Goal: Task Accomplishment & Management: Complete application form

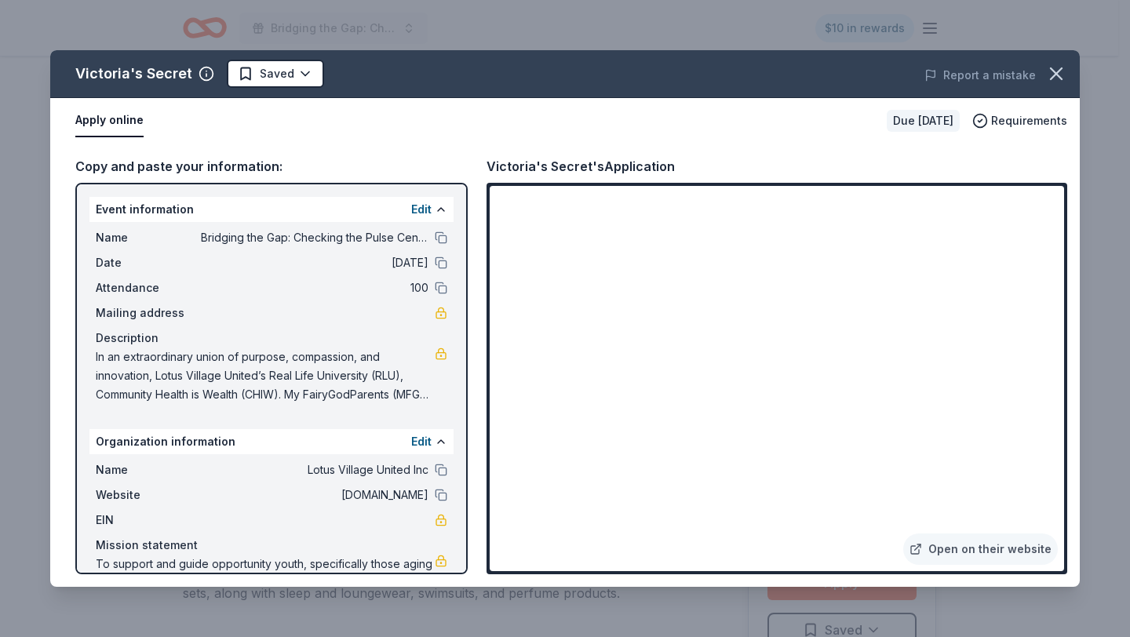
scroll to position [483, 0]
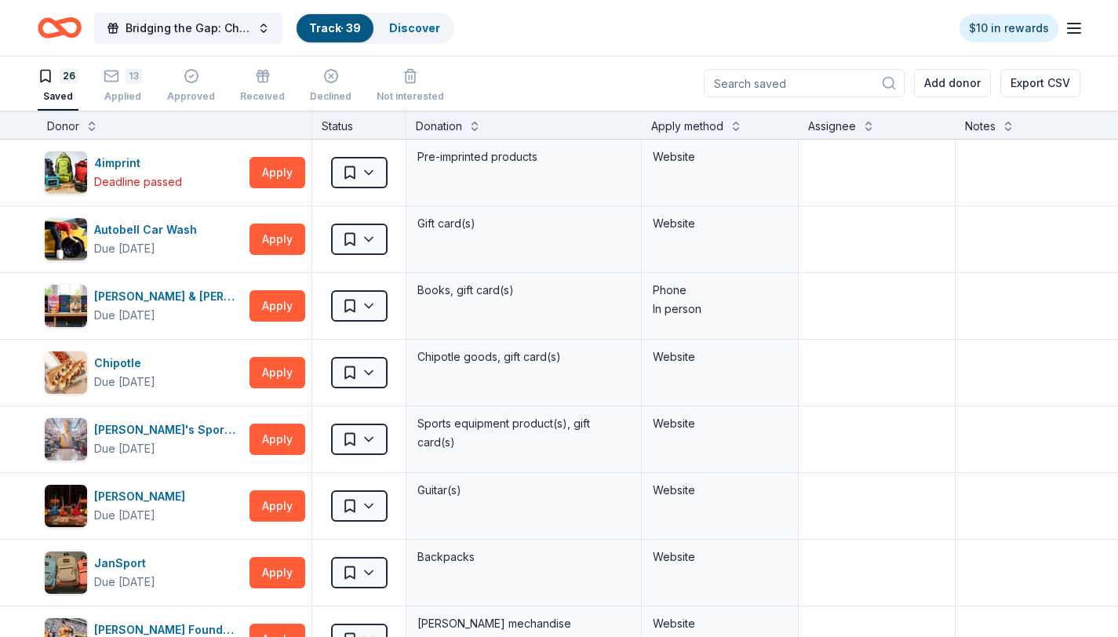
scroll to position [1438, 0]
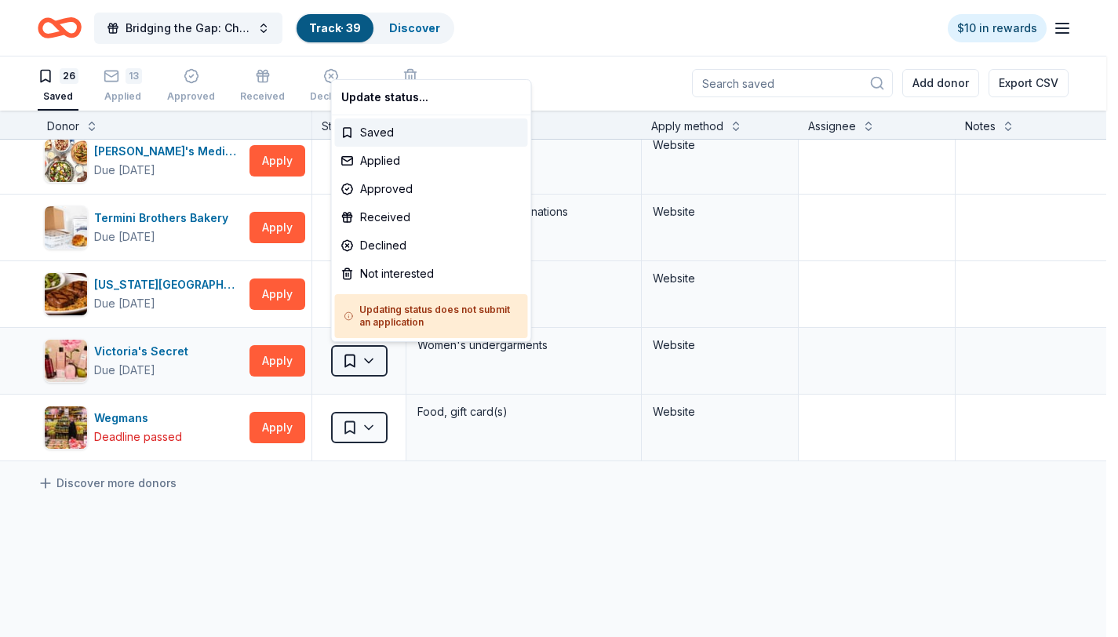
click at [366, 356] on html "Bridging the Gap: Checking the Pulse Centering Youth Power, Healing Communities…" at bounding box center [559, 317] width 1118 height 637
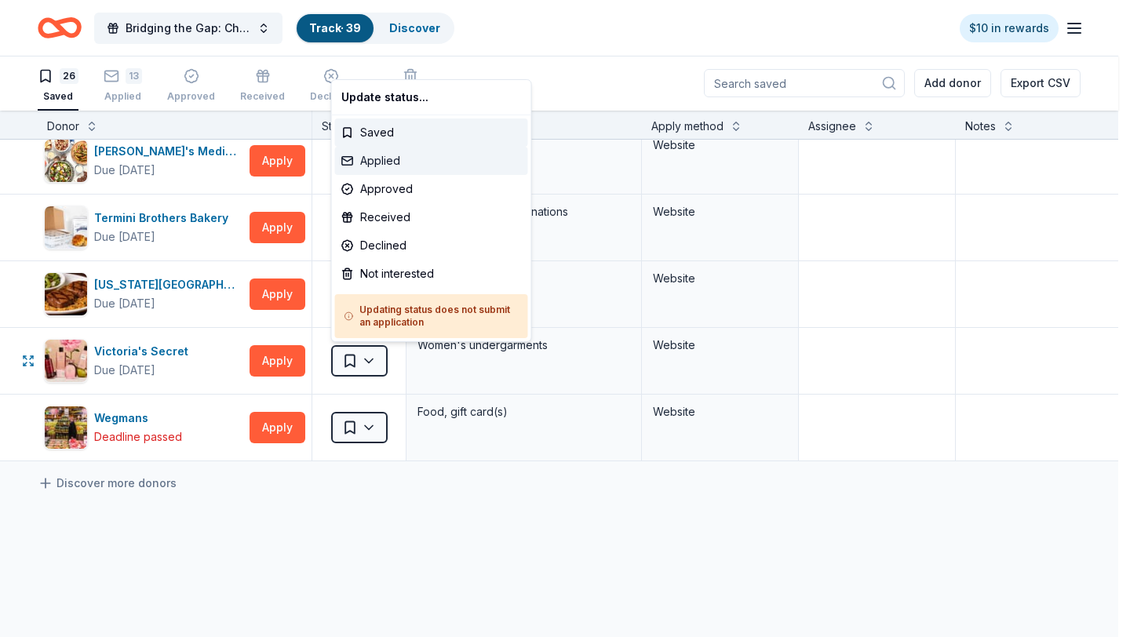
click at [405, 161] on div "Applied" at bounding box center [431, 161] width 193 height 28
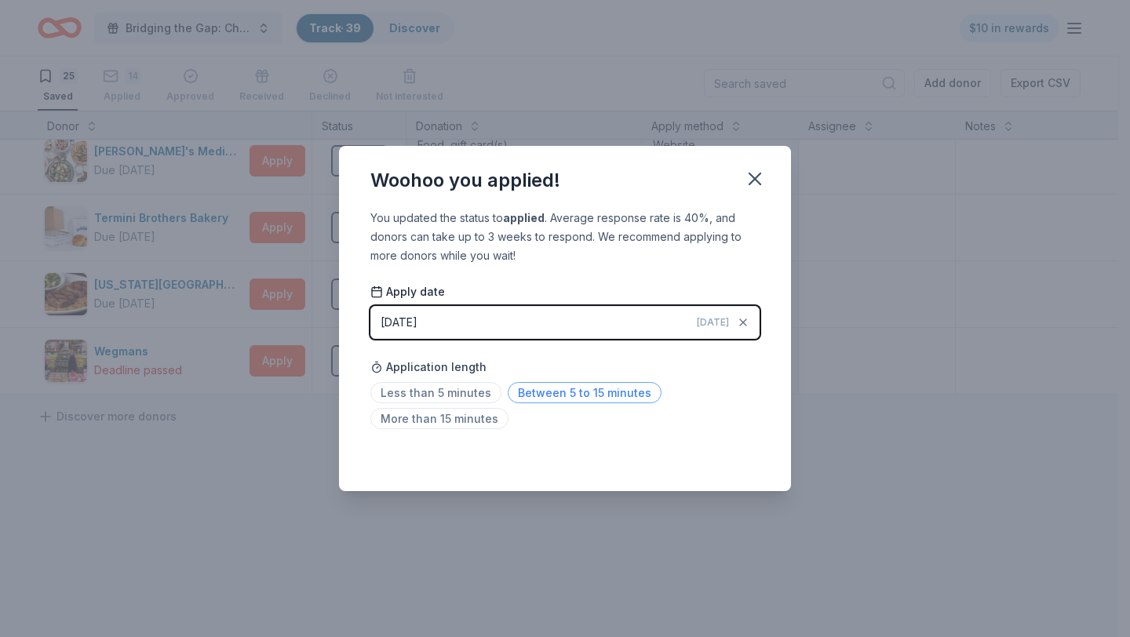
click at [578, 403] on span "Between 5 to 15 minutes" at bounding box center [585, 392] width 154 height 21
click at [767, 183] on button "button" at bounding box center [755, 179] width 35 height 35
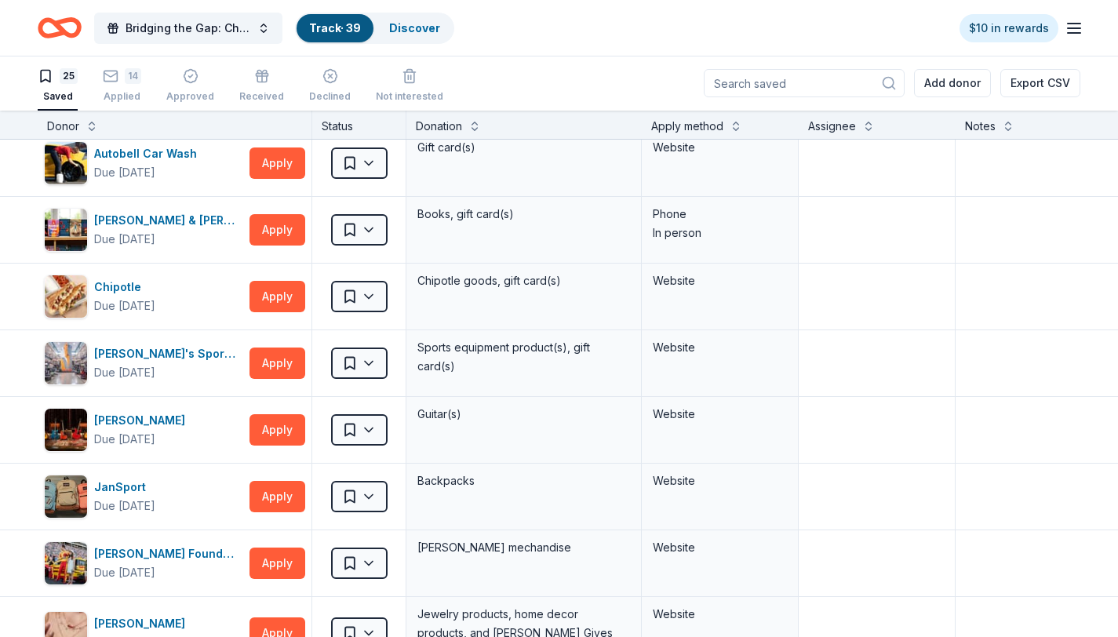
scroll to position [0, 0]
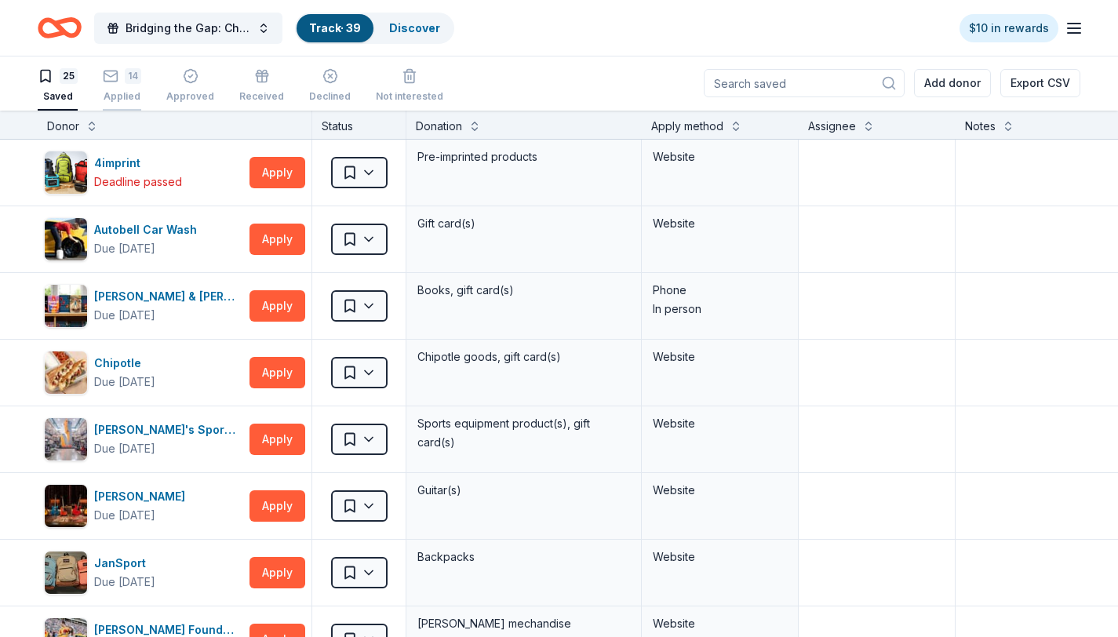
click at [118, 92] on div "Applied" at bounding box center [122, 96] width 38 height 13
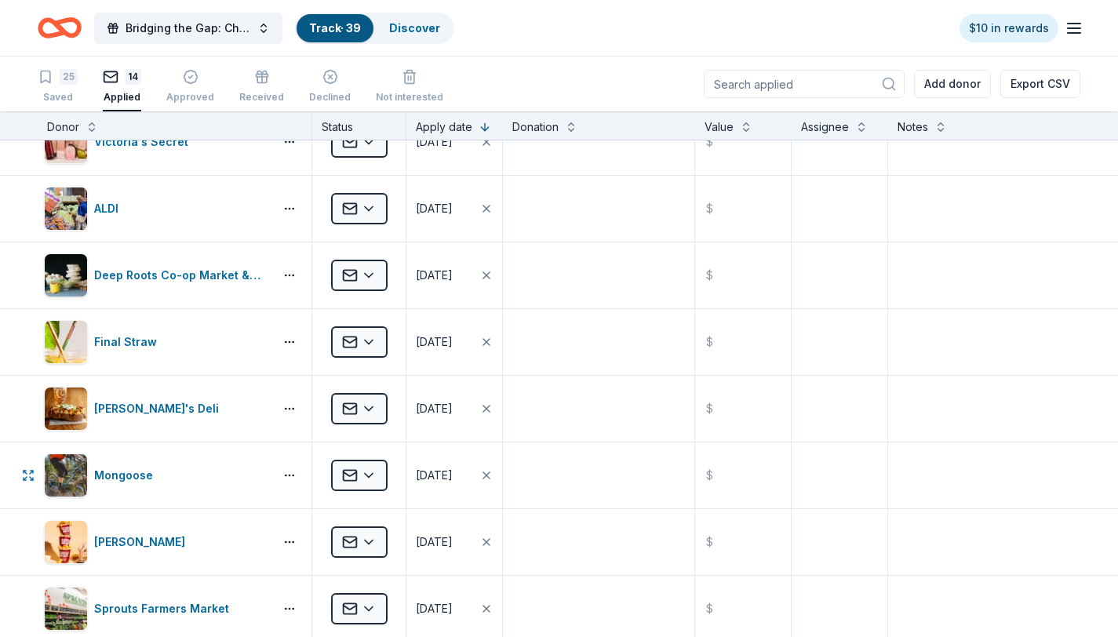
scroll to position [384, 0]
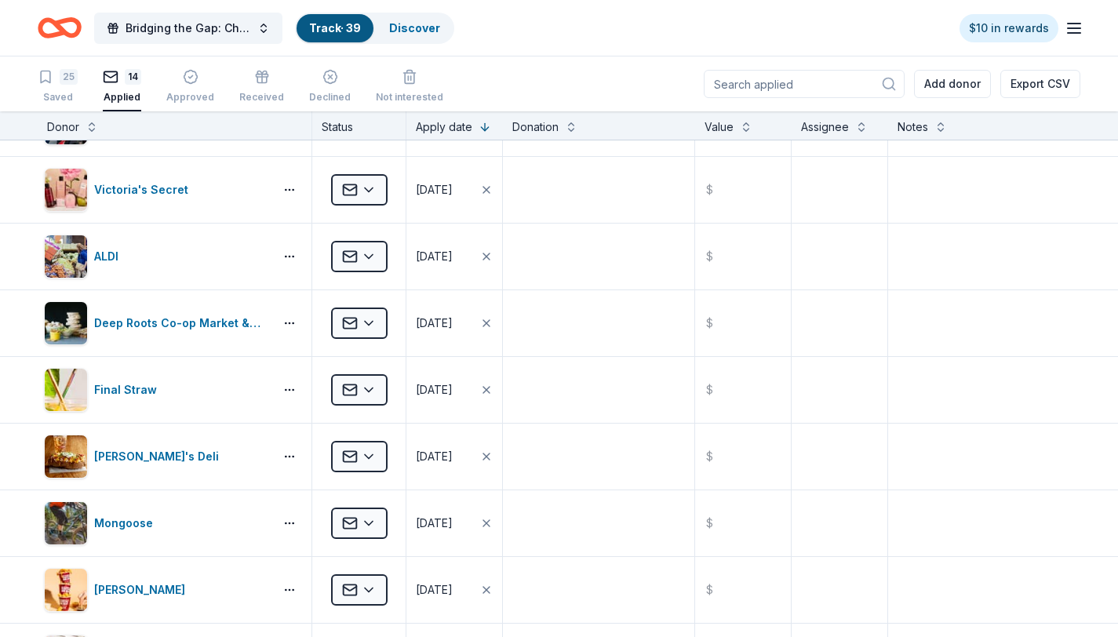
click at [323, 30] on link "Track · 39" at bounding box center [335, 27] width 52 height 13
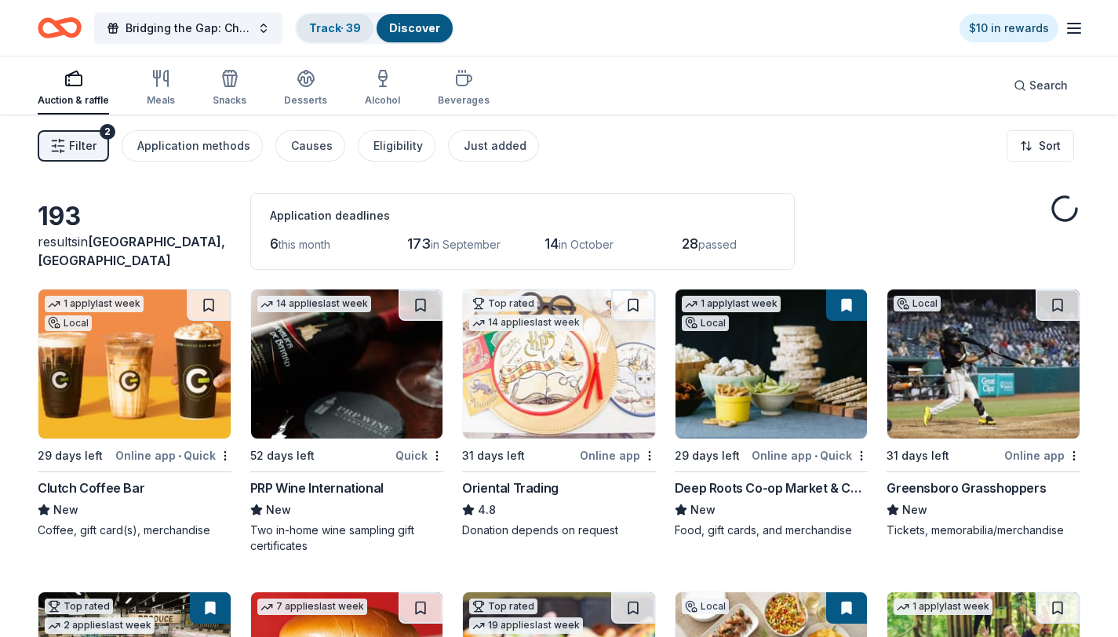
click at [341, 34] on link "Track · 39" at bounding box center [335, 27] width 52 height 13
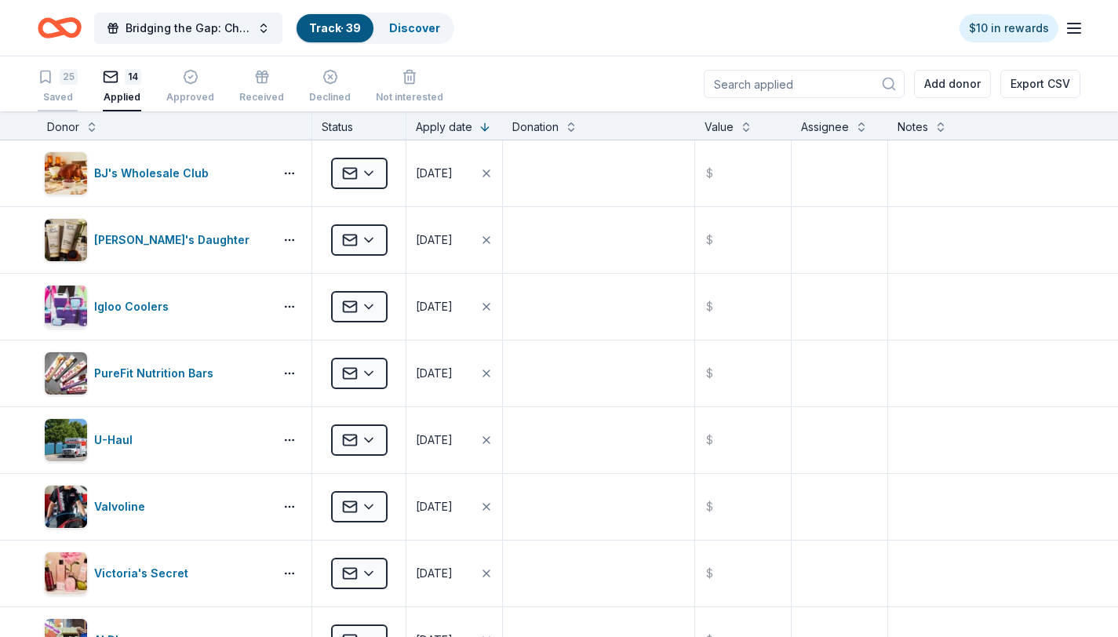
click at [67, 85] on div "25 Saved" at bounding box center [58, 86] width 40 height 35
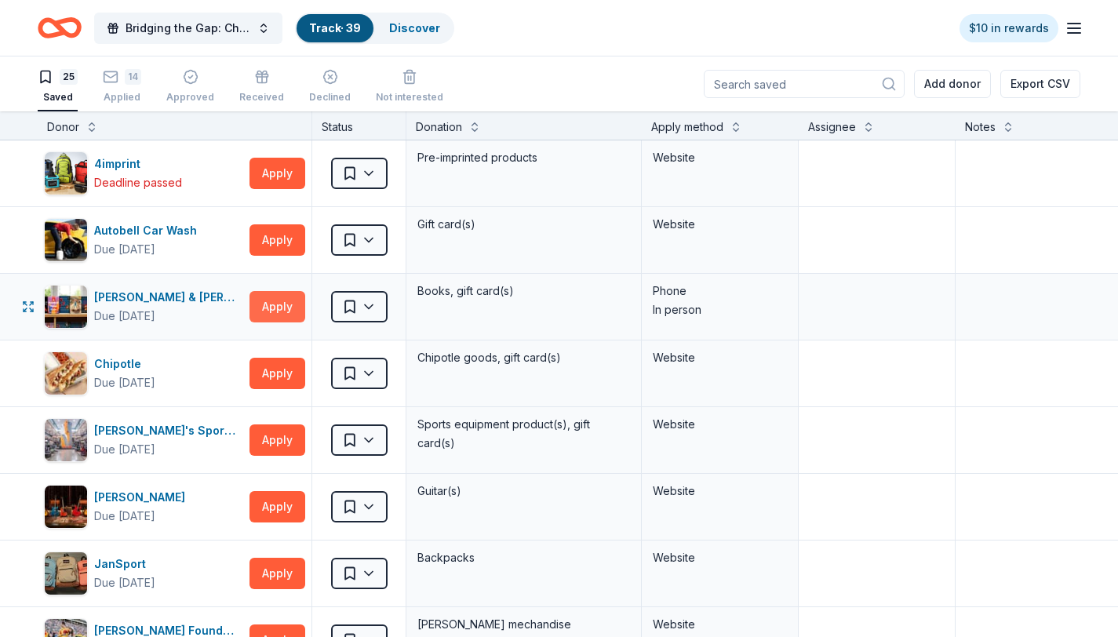
click at [279, 307] on button "Apply" at bounding box center [278, 306] width 56 height 31
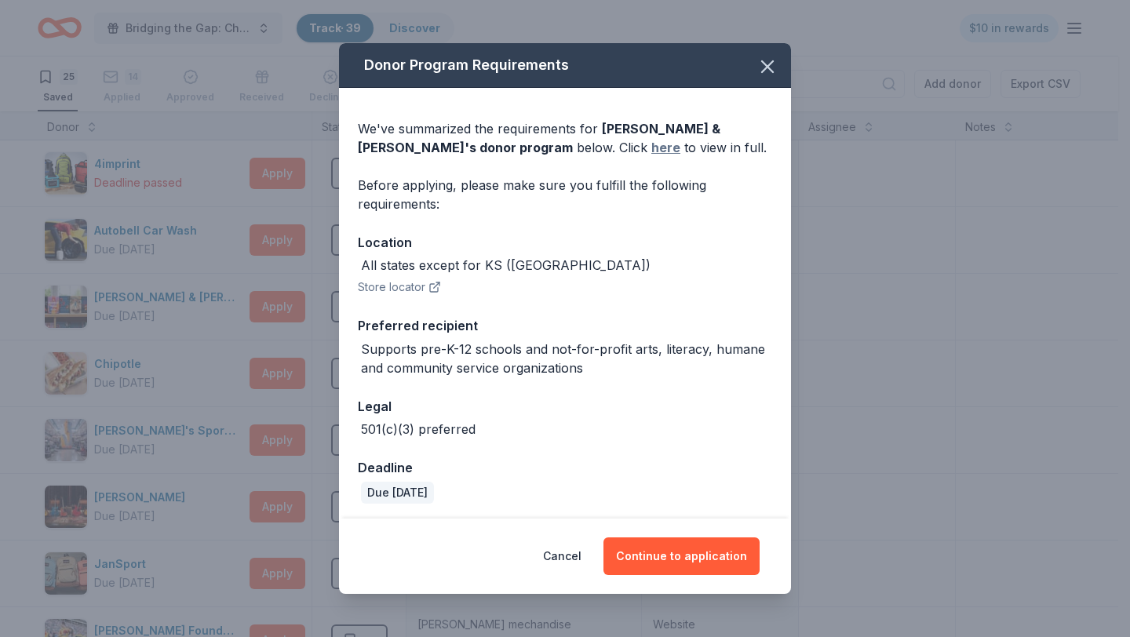
click at [651, 144] on link "here" at bounding box center [665, 147] width 29 height 19
click at [761, 67] on icon "button" at bounding box center [767, 67] width 22 height 22
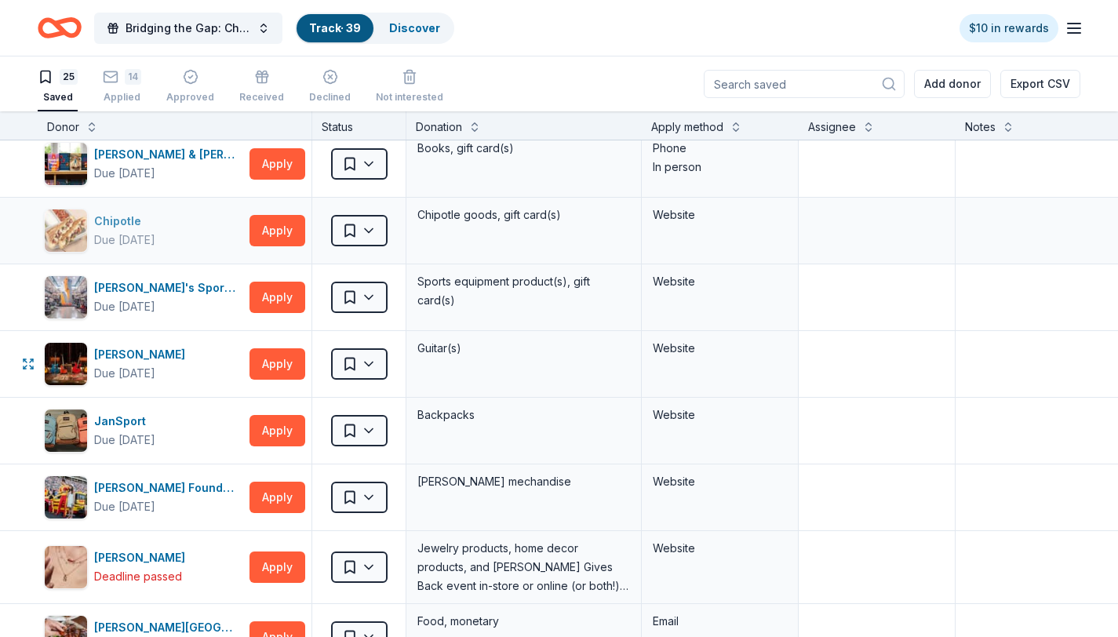
scroll to position [146, 0]
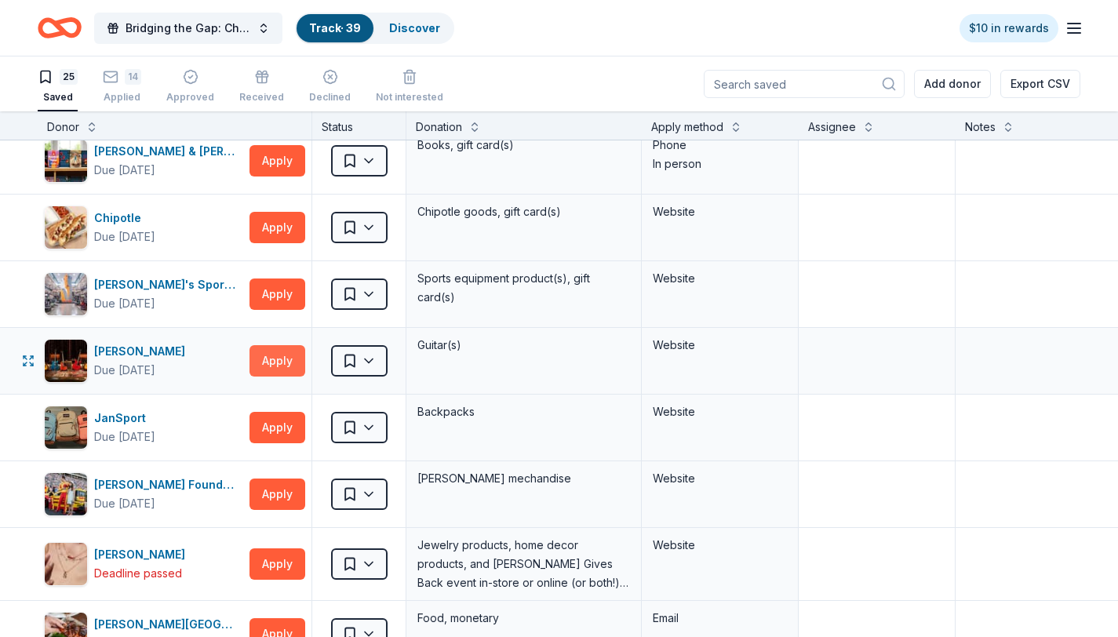
click at [285, 363] on button "Apply" at bounding box center [278, 360] width 56 height 31
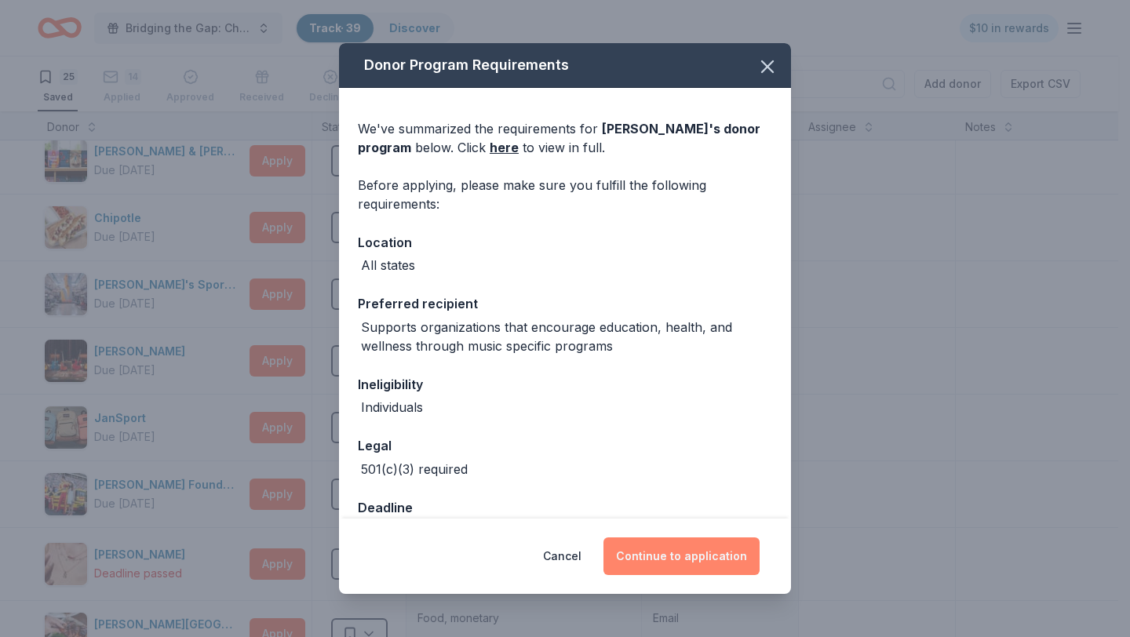
click at [716, 548] on button "Continue to application" at bounding box center [681, 557] width 156 height 38
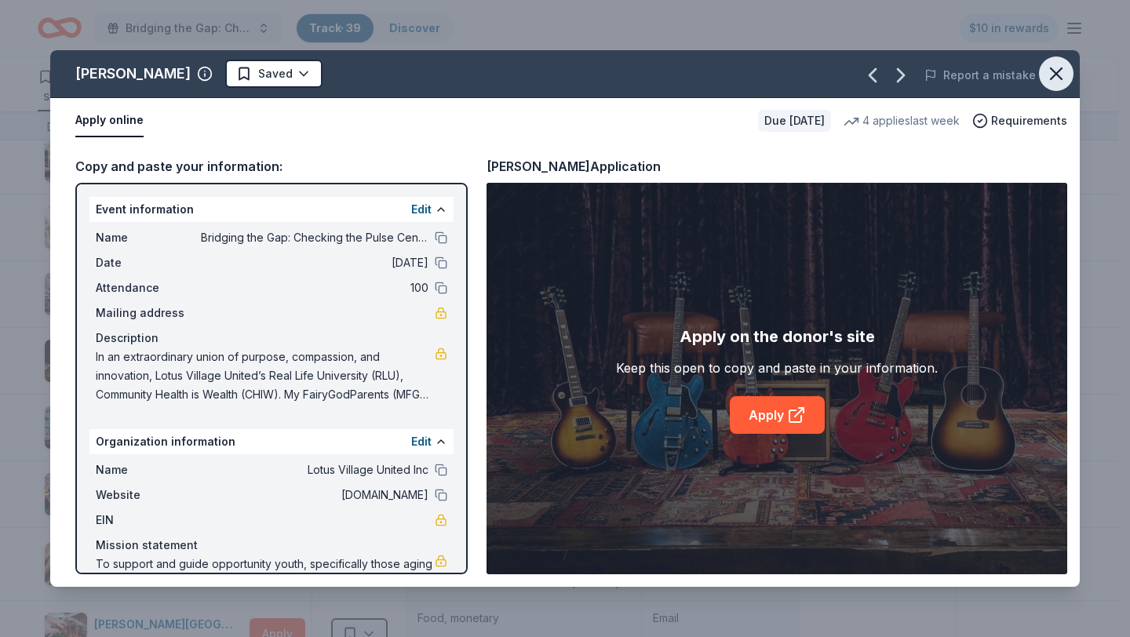
click at [1067, 78] on button "button" at bounding box center [1056, 74] width 35 height 35
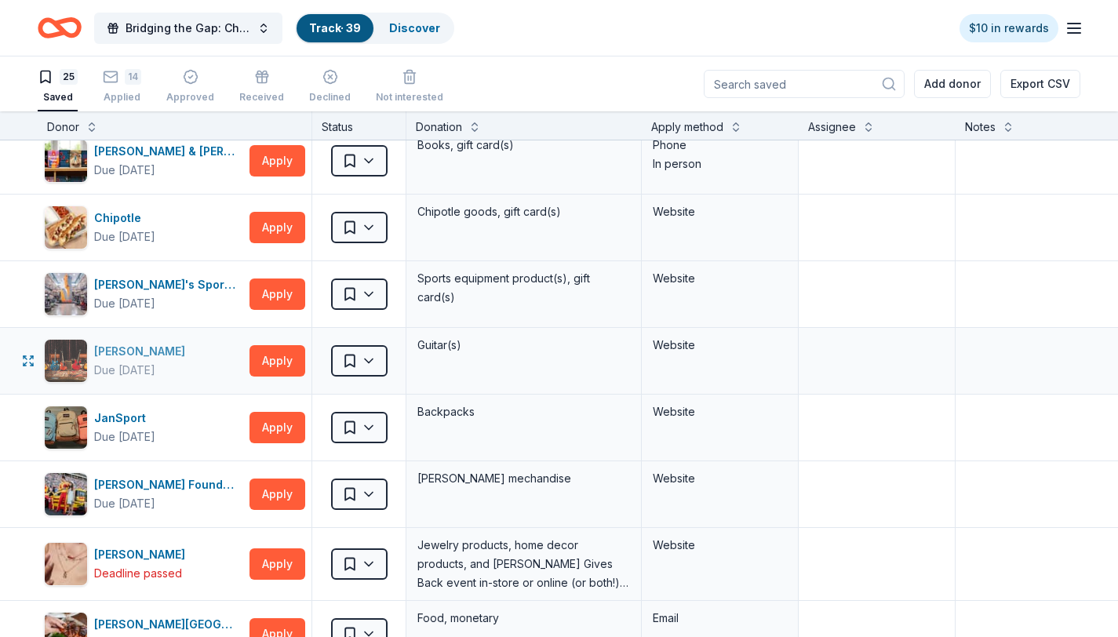
click at [122, 355] on div "Gibson" at bounding box center [142, 351] width 97 height 19
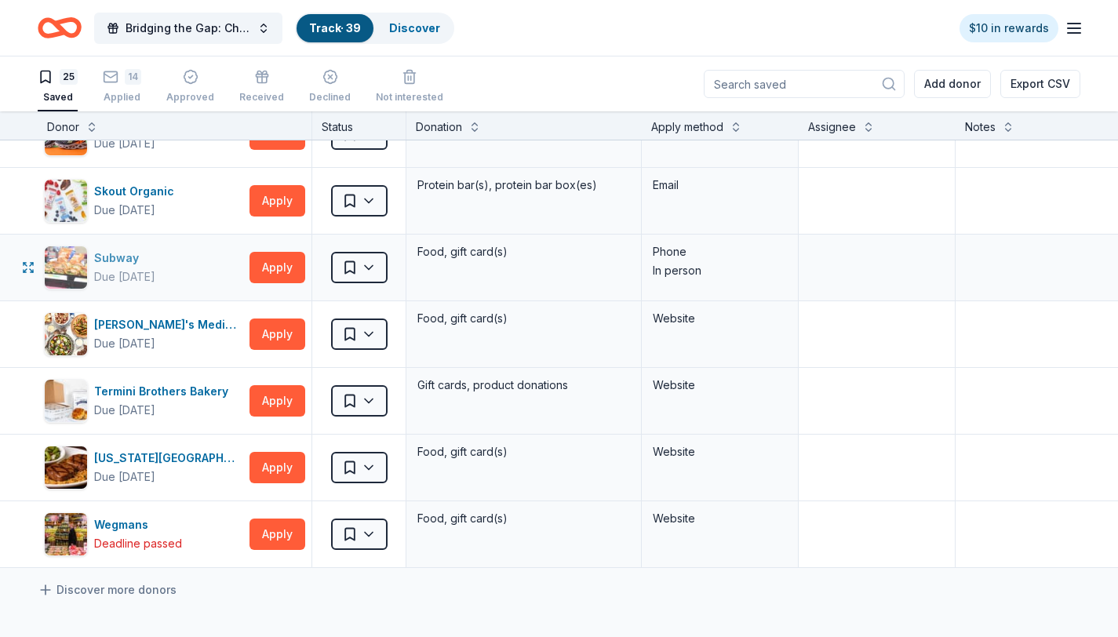
scroll to position [1267, 0]
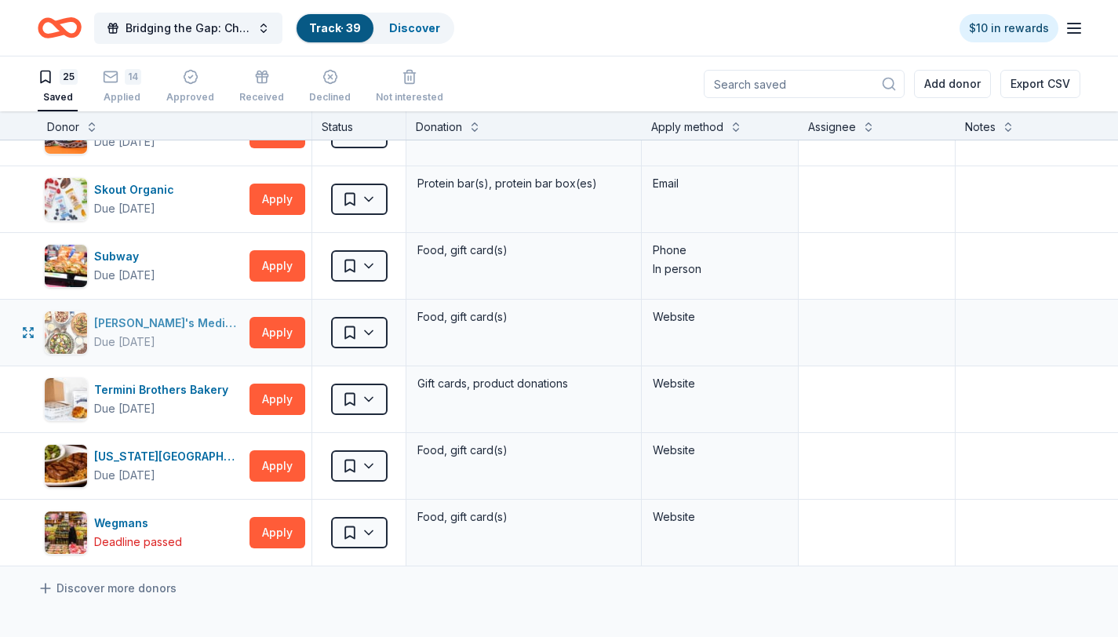
click at [184, 333] on div "Taziki's Mediterranean Cafe Due in 29 days" at bounding box center [168, 333] width 149 height 38
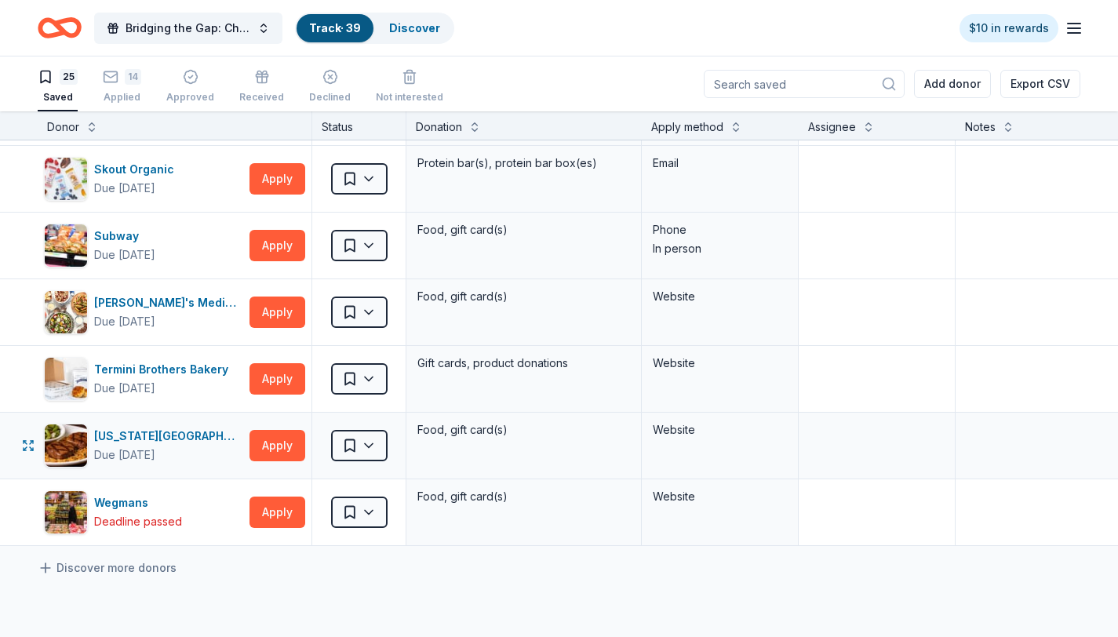
scroll to position [1304, 0]
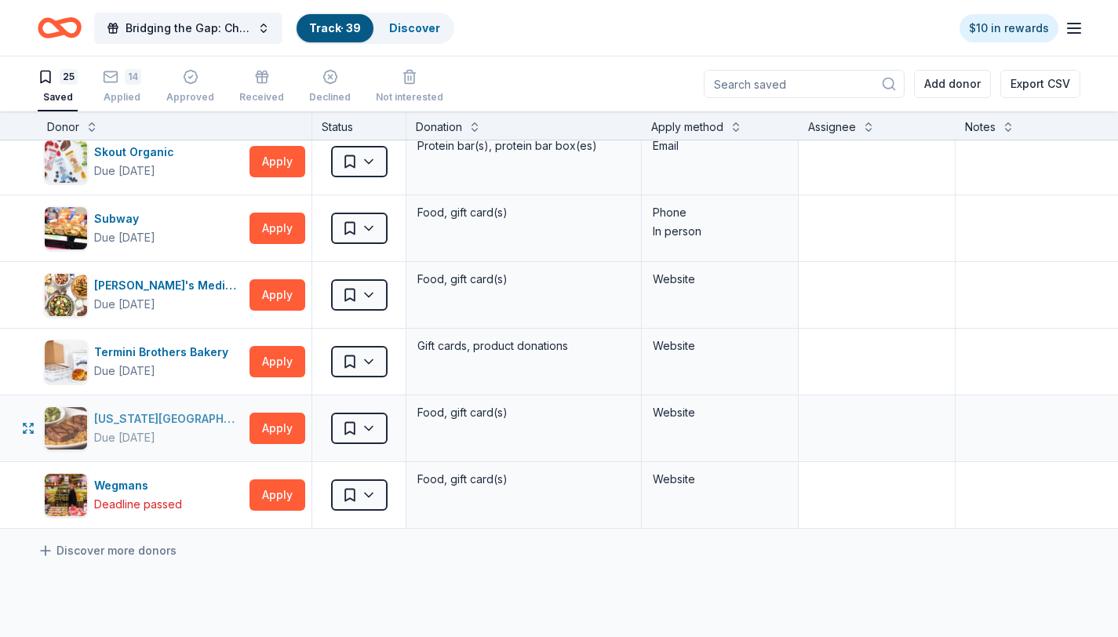
click at [133, 421] on div "Texas Roadhouse" at bounding box center [168, 419] width 149 height 19
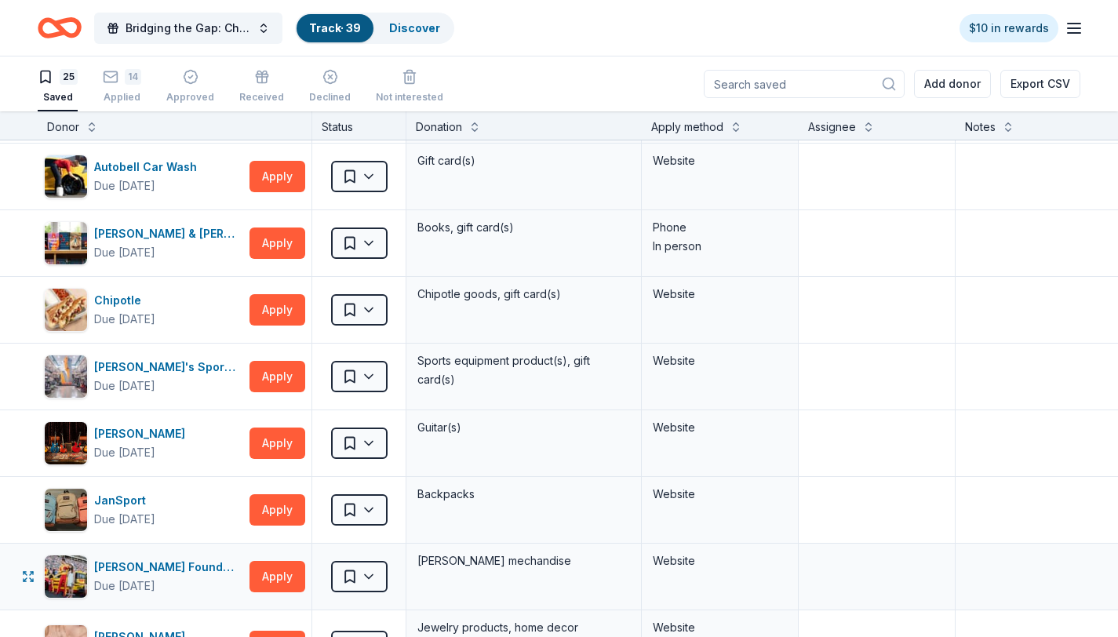
scroll to position [0, 0]
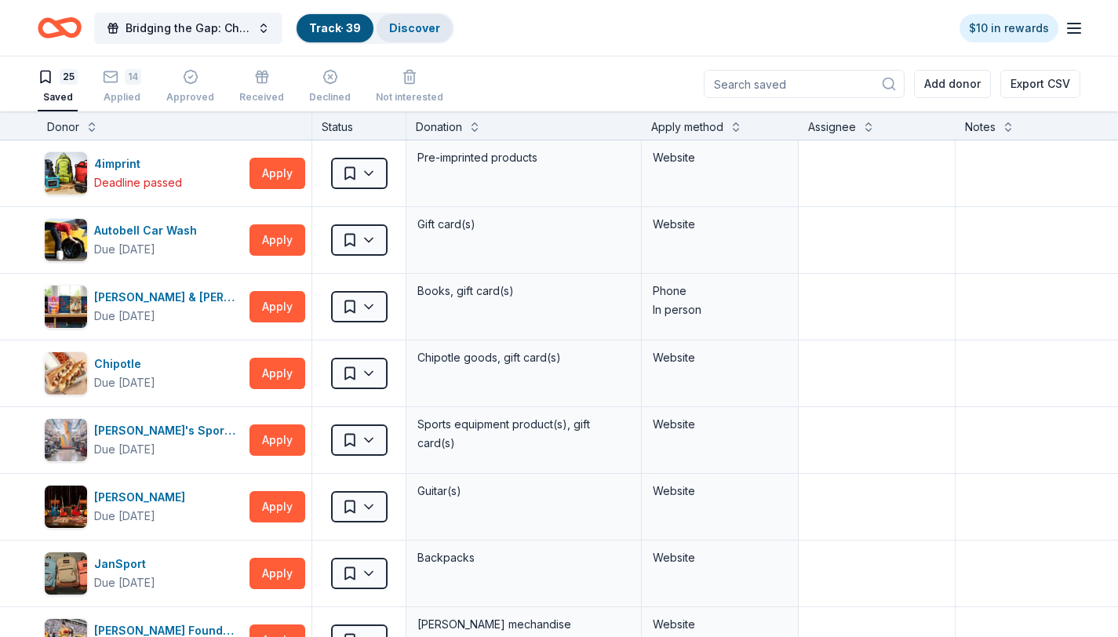
click at [439, 20] on div "Discover" at bounding box center [415, 28] width 76 height 28
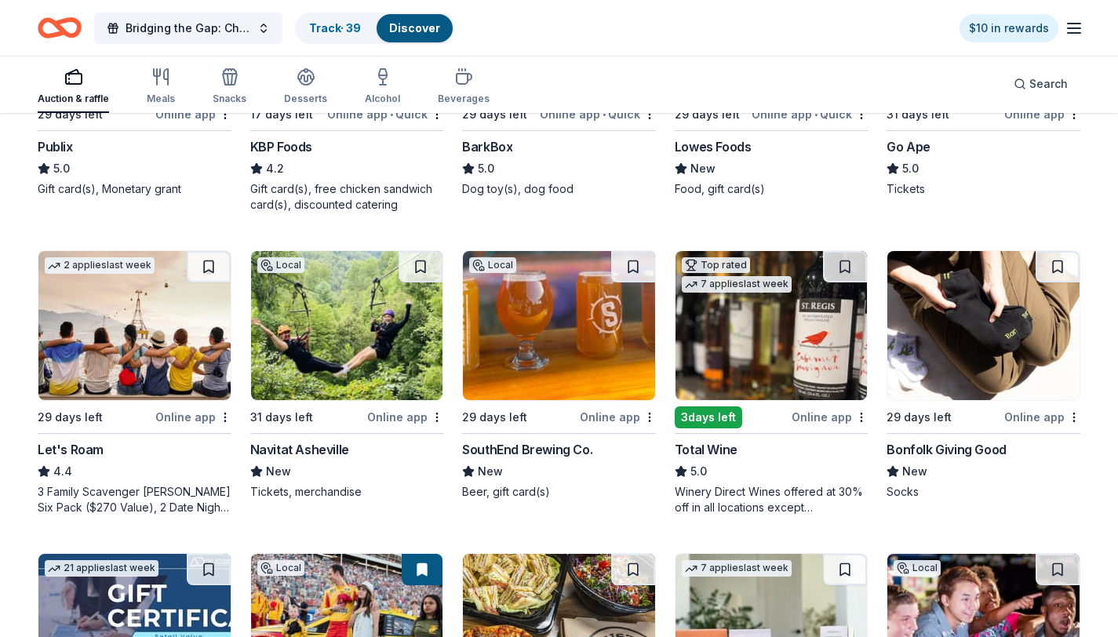
scroll to position [647, 0]
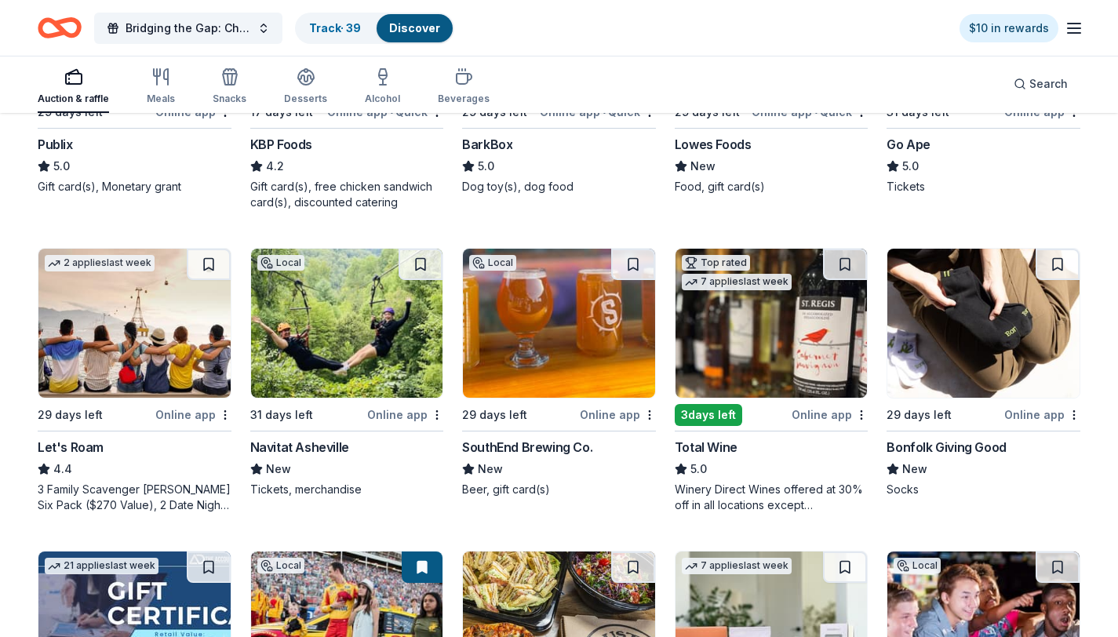
click at [971, 333] on img at bounding box center [984, 323] width 192 height 149
click at [1061, 260] on button at bounding box center [1058, 264] width 44 height 31
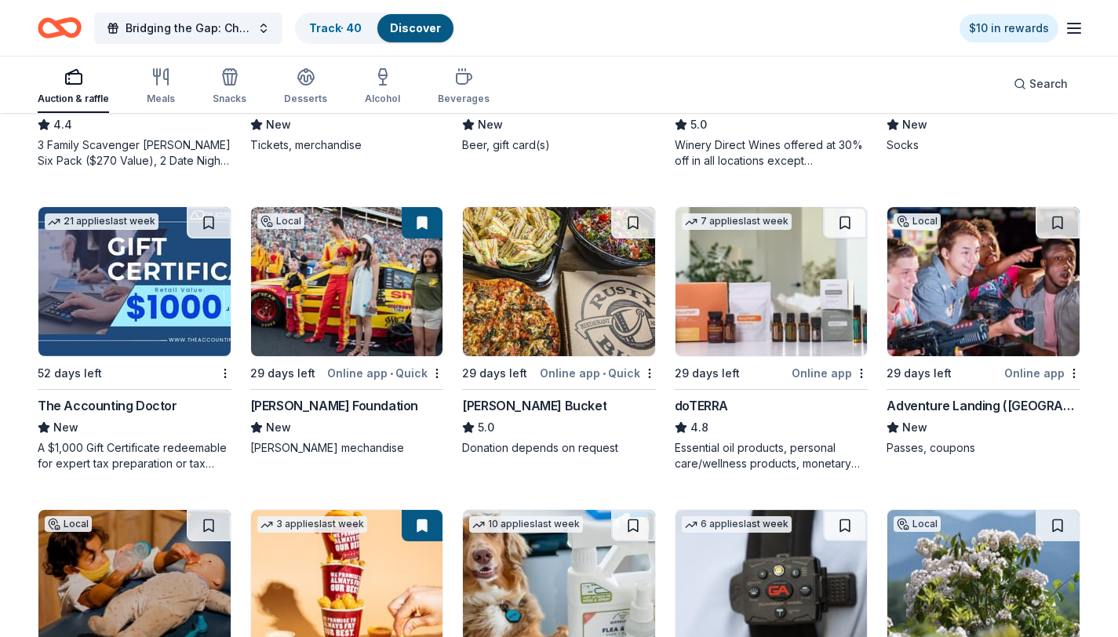
scroll to position [994, 0]
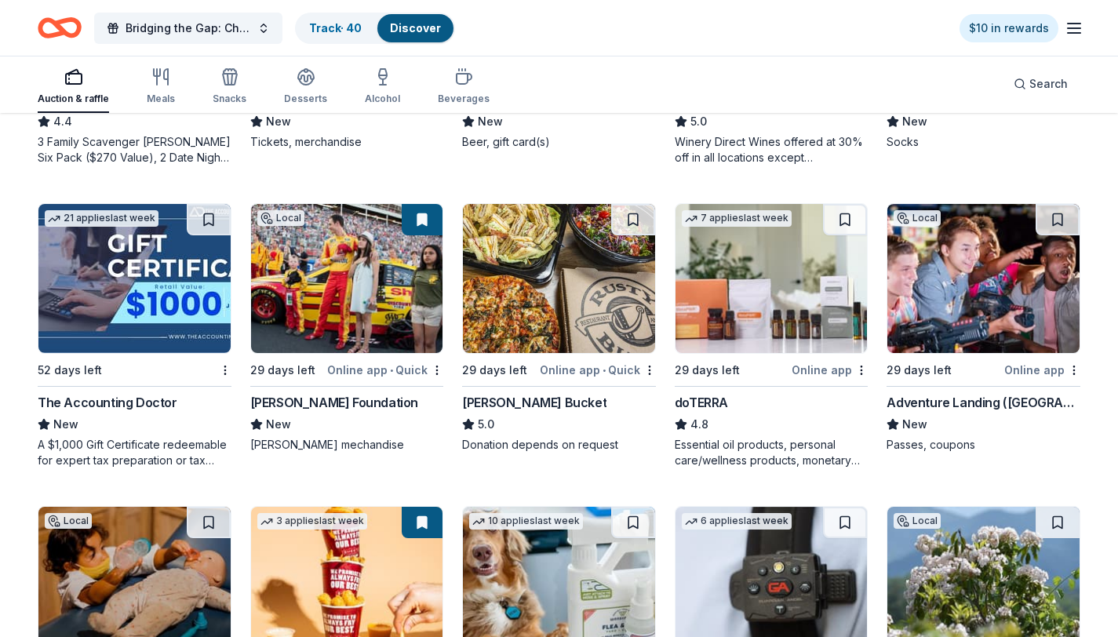
click at [785, 262] on img at bounding box center [772, 278] width 192 height 149
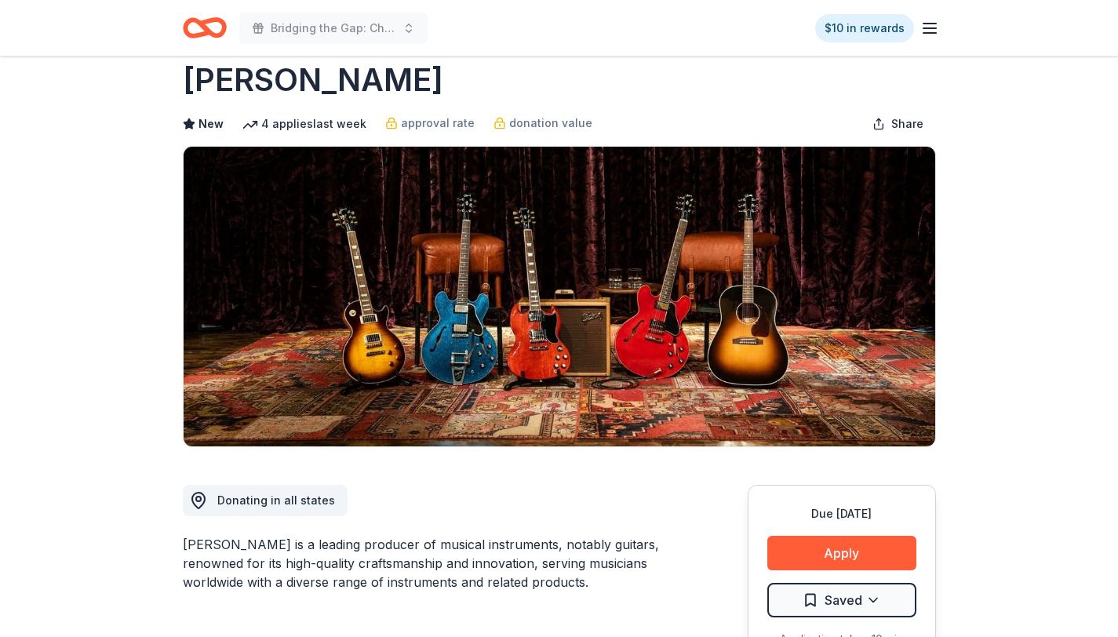
scroll to position [21, 0]
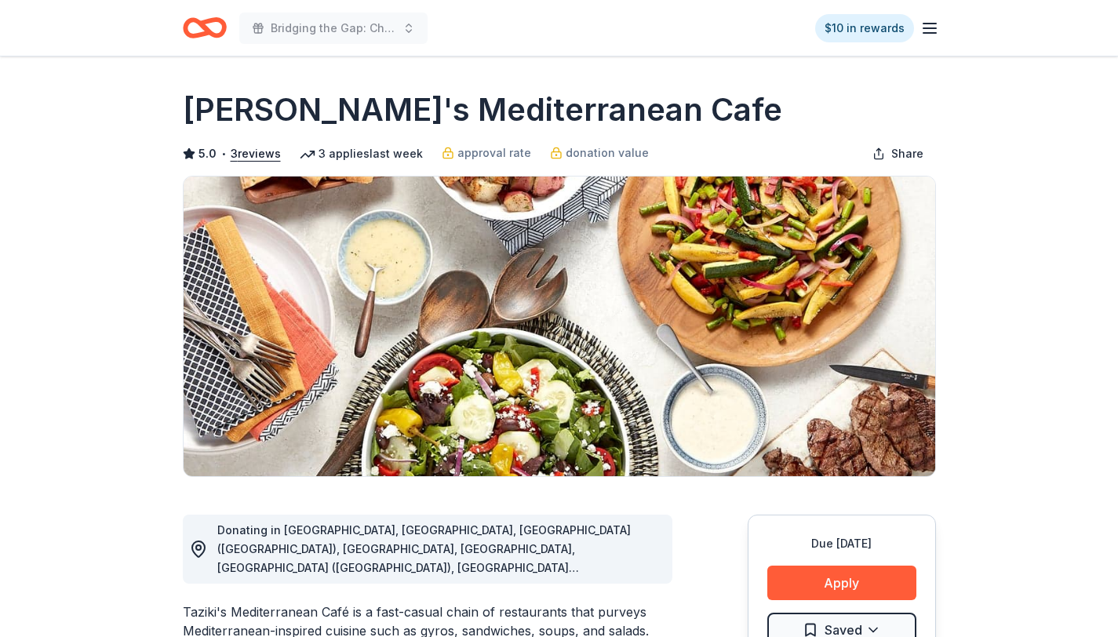
drag, startPoint x: 192, startPoint y: 105, endPoint x: 552, endPoint y: 115, distance: 359.5
click at [552, 115] on h1 "Taziki's Mediterranean Cafe" at bounding box center [483, 110] width 600 height 44
drag, startPoint x: 618, startPoint y: 102, endPoint x: 360, endPoint y: 98, distance: 258.2
click at [360, 98] on div "Taziki's Mediterranean Cafe" at bounding box center [559, 110] width 753 height 44
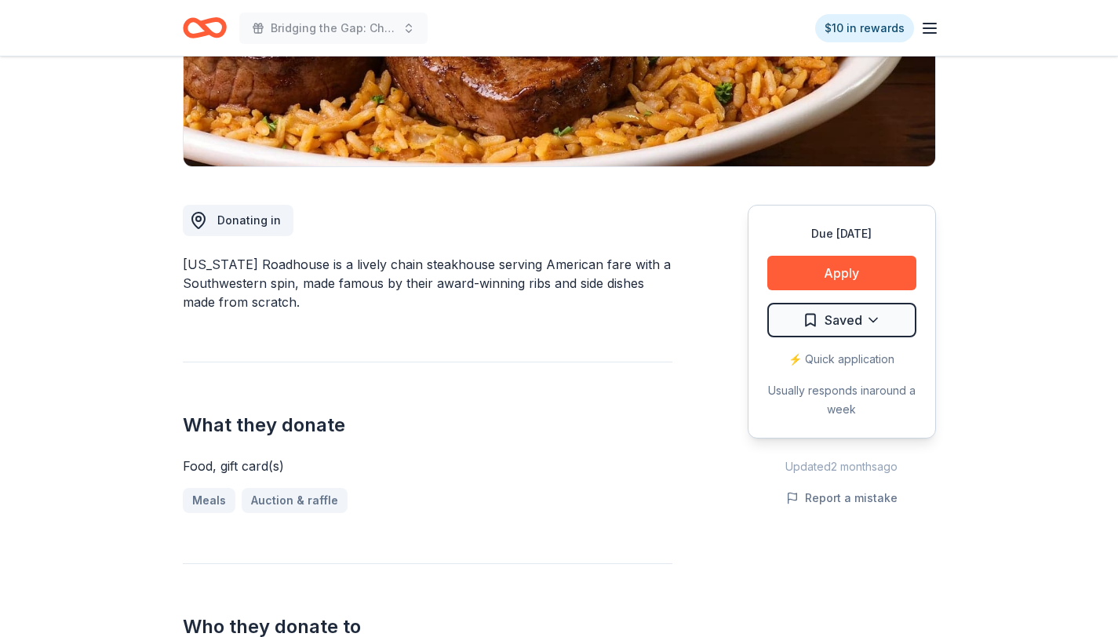
scroll to position [456, 0]
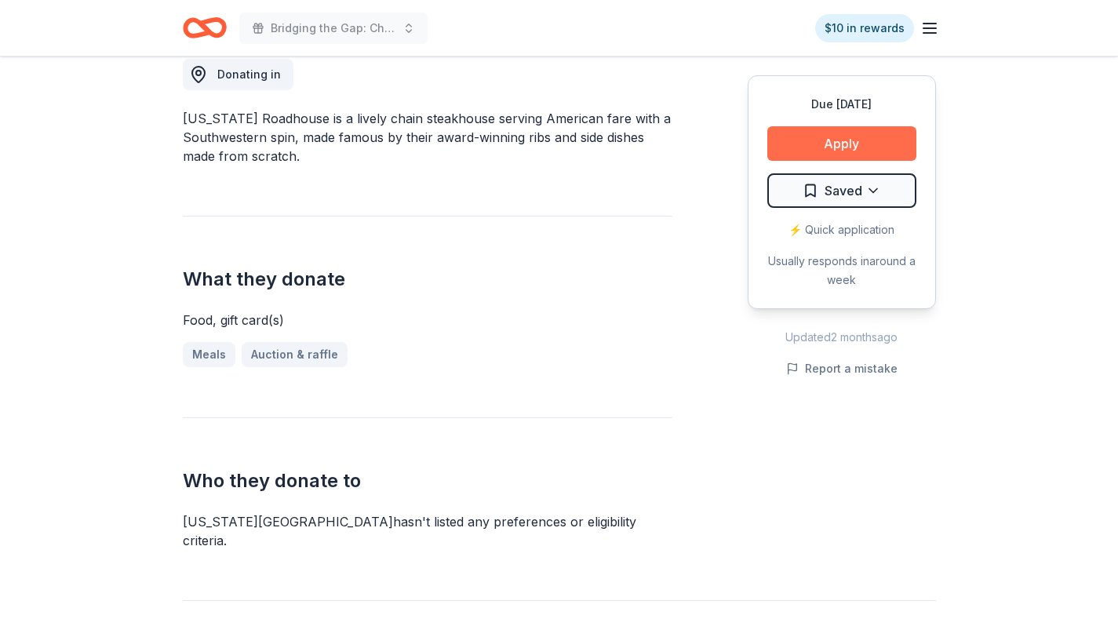
click at [806, 136] on button "Apply" at bounding box center [841, 143] width 149 height 35
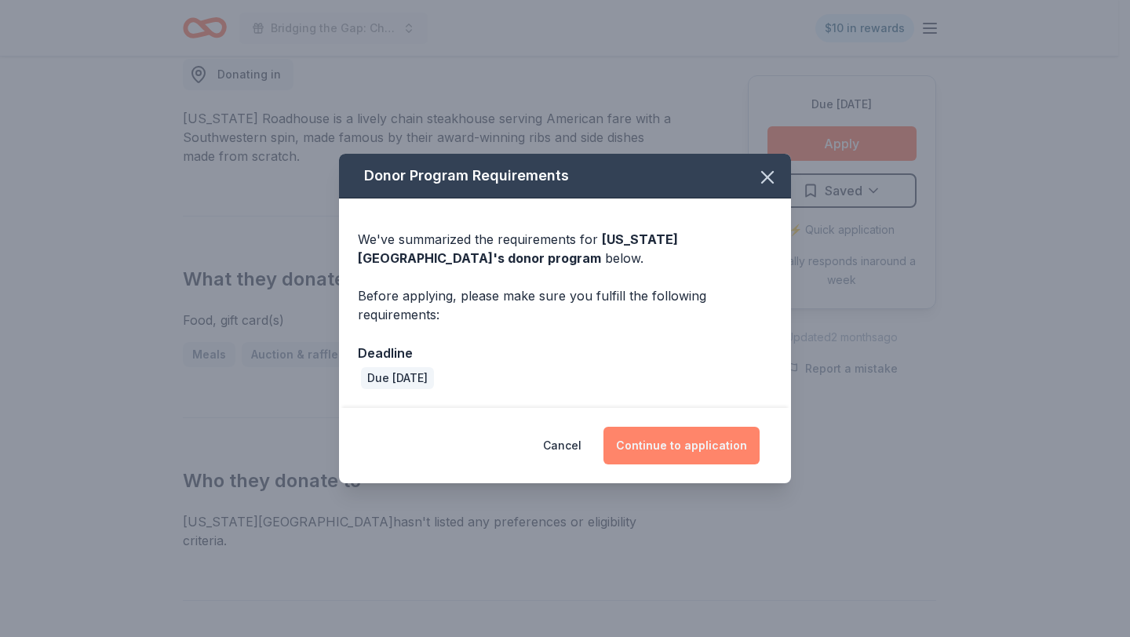
click at [694, 432] on button "Continue to application" at bounding box center [681, 446] width 156 height 38
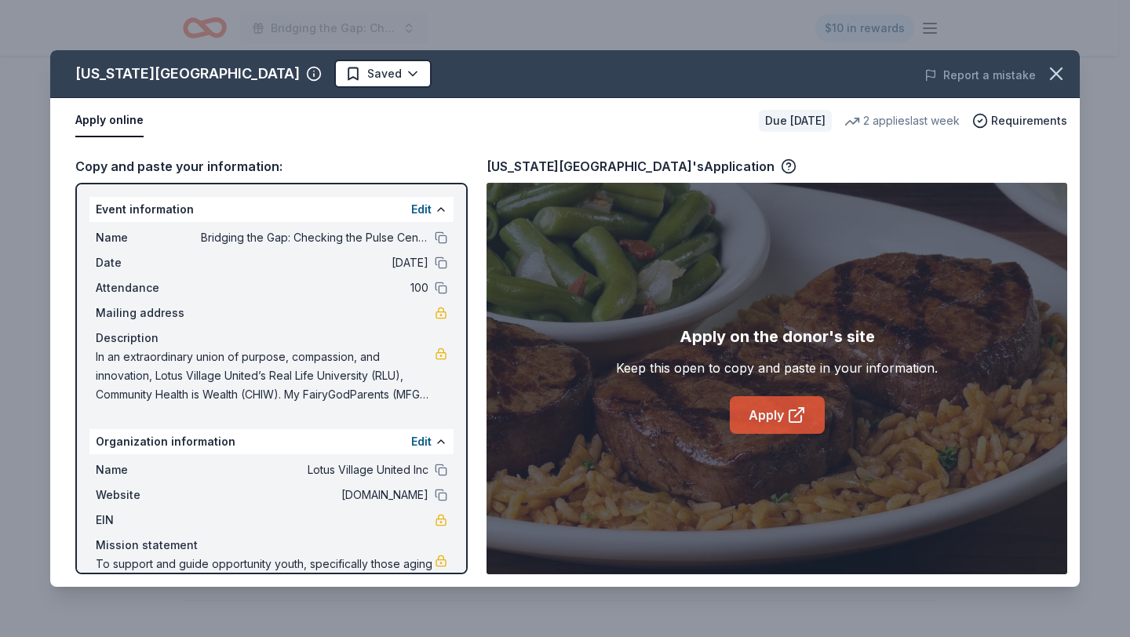
click at [775, 416] on link "Apply" at bounding box center [777, 415] width 95 height 38
click at [1063, 65] on icon "button" at bounding box center [1056, 74] width 22 height 22
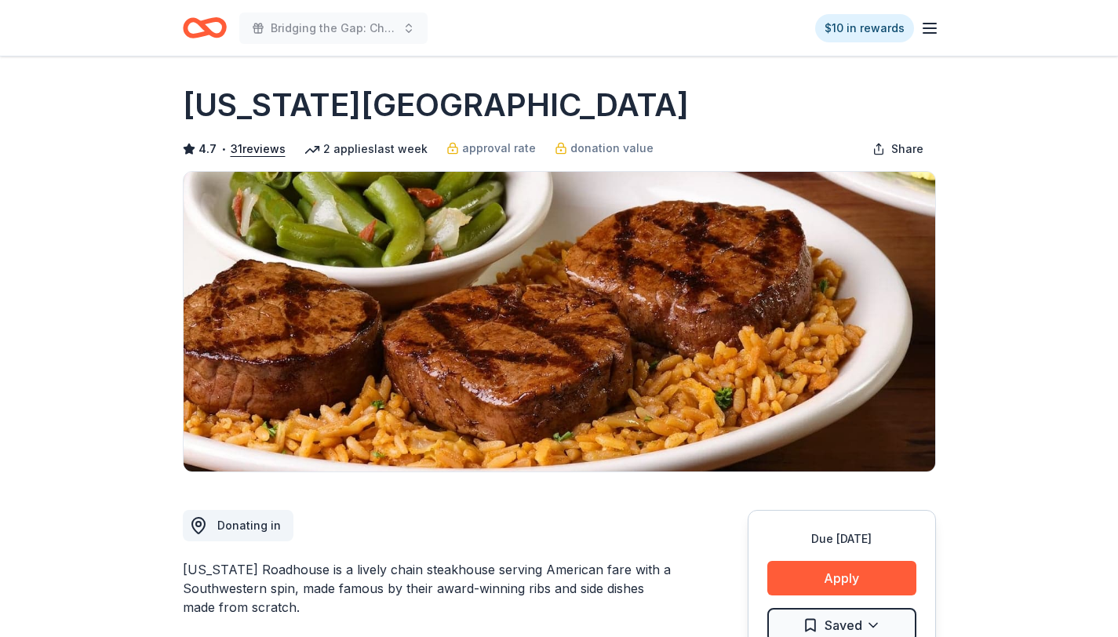
scroll to position [0, 0]
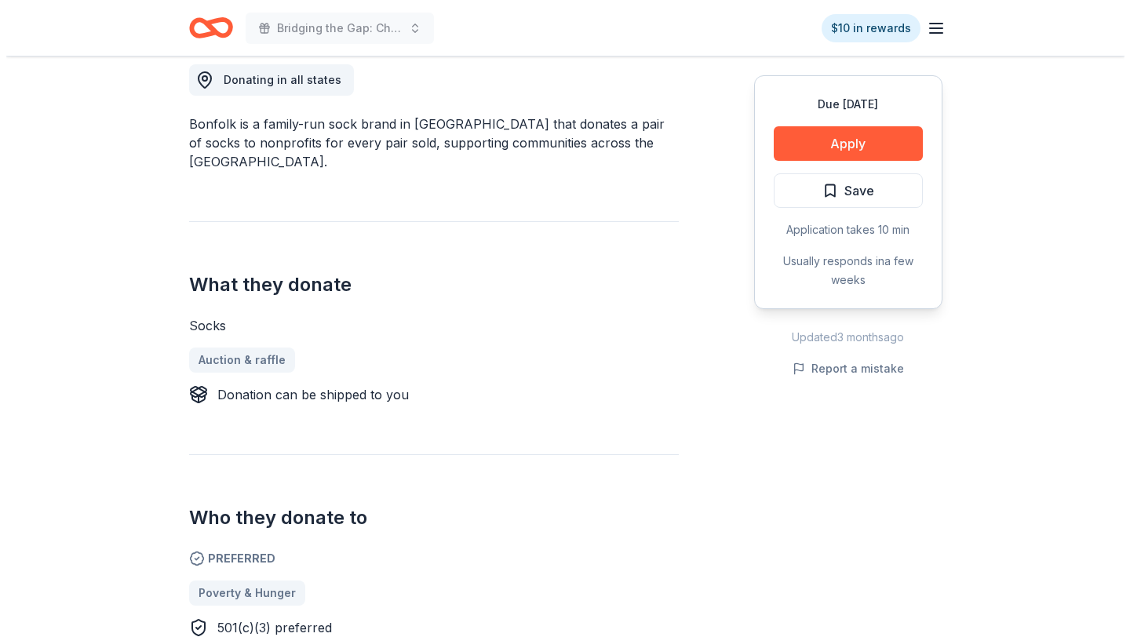
scroll to position [457, 0]
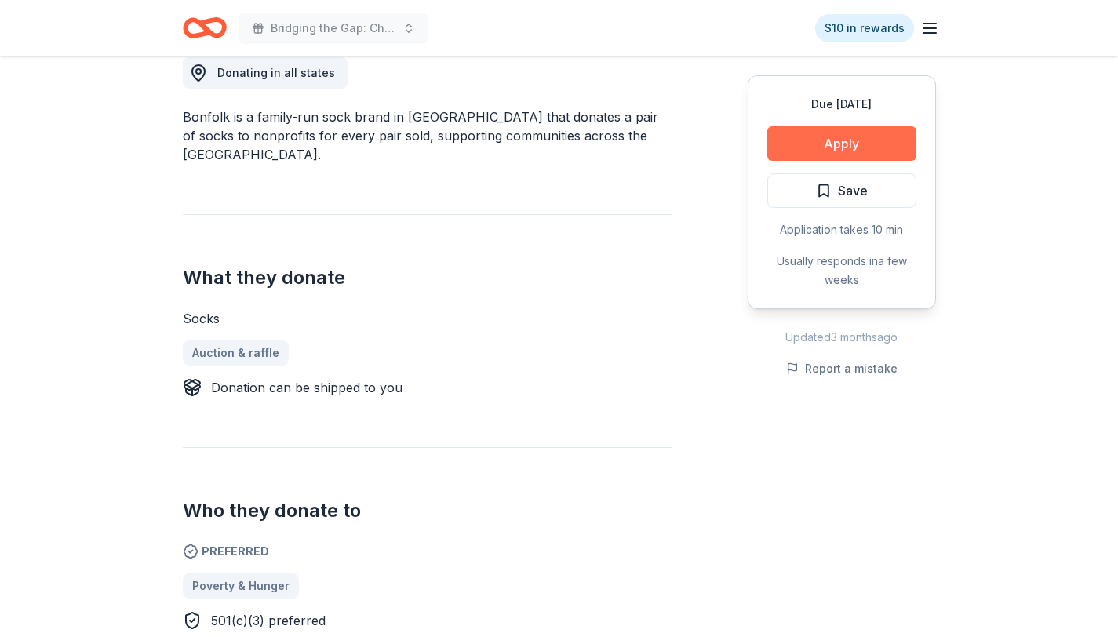
click at [840, 137] on button "Apply" at bounding box center [841, 143] width 149 height 35
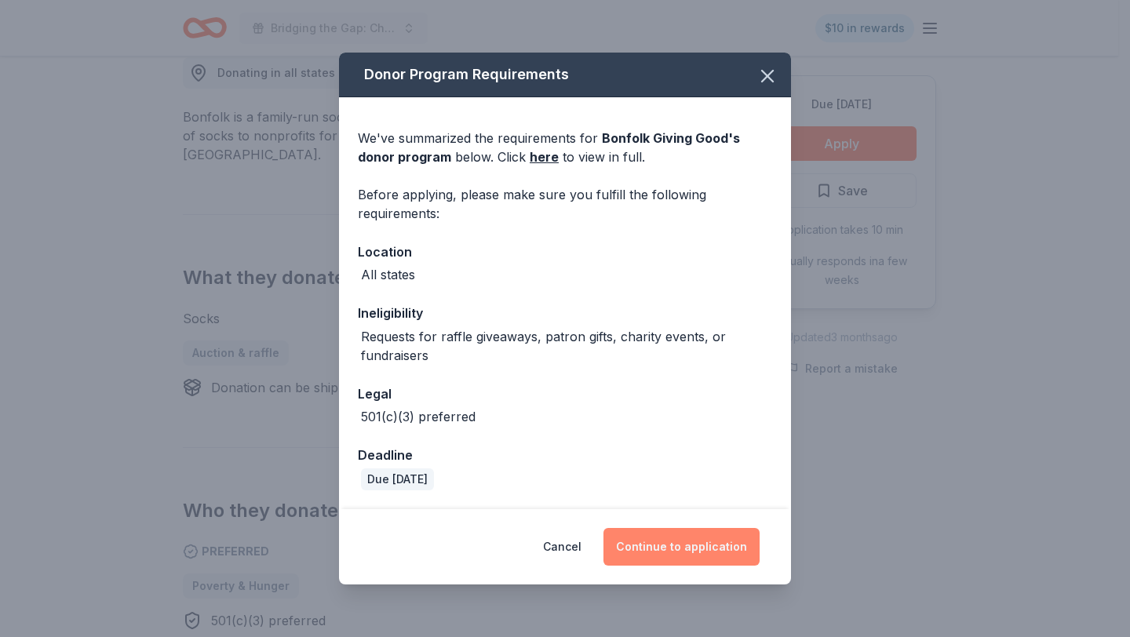
click at [684, 550] on button "Continue to application" at bounding box center [681, 547] width 156 height 38
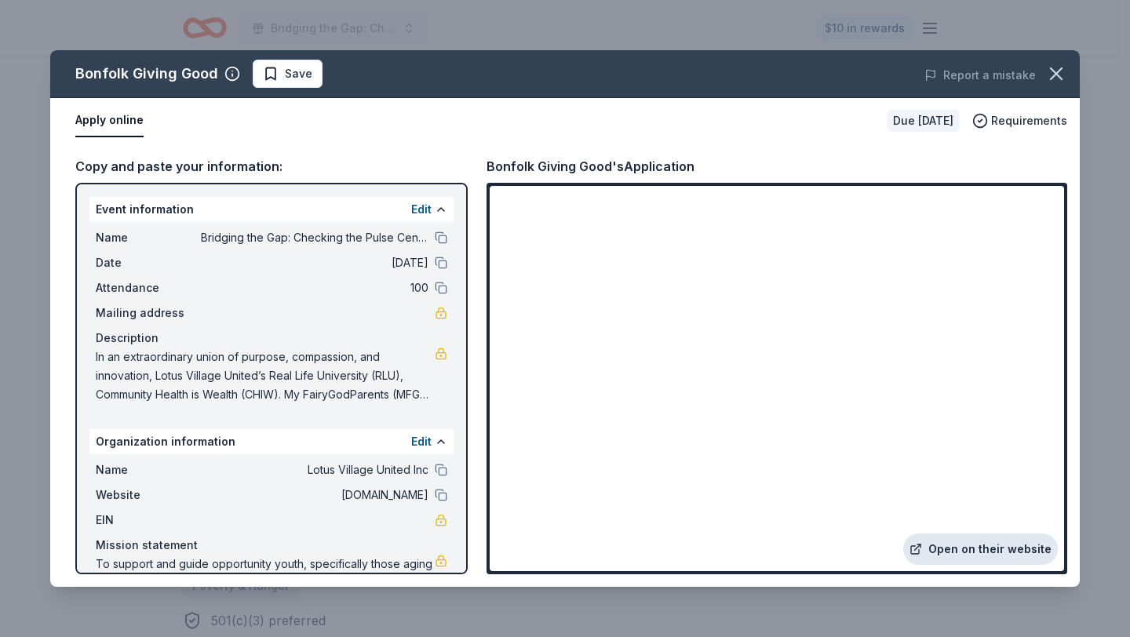
click at [980, 542] on link "Open on their website" at bounding box center [980, 549] width 155 height 31
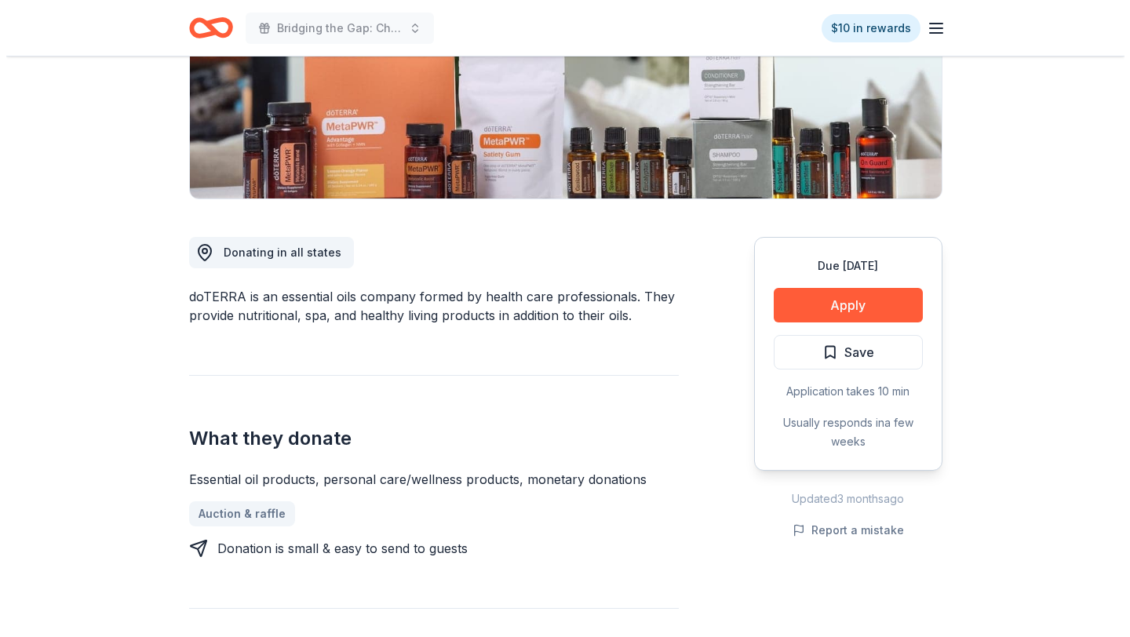
scroll to position [279, 0]
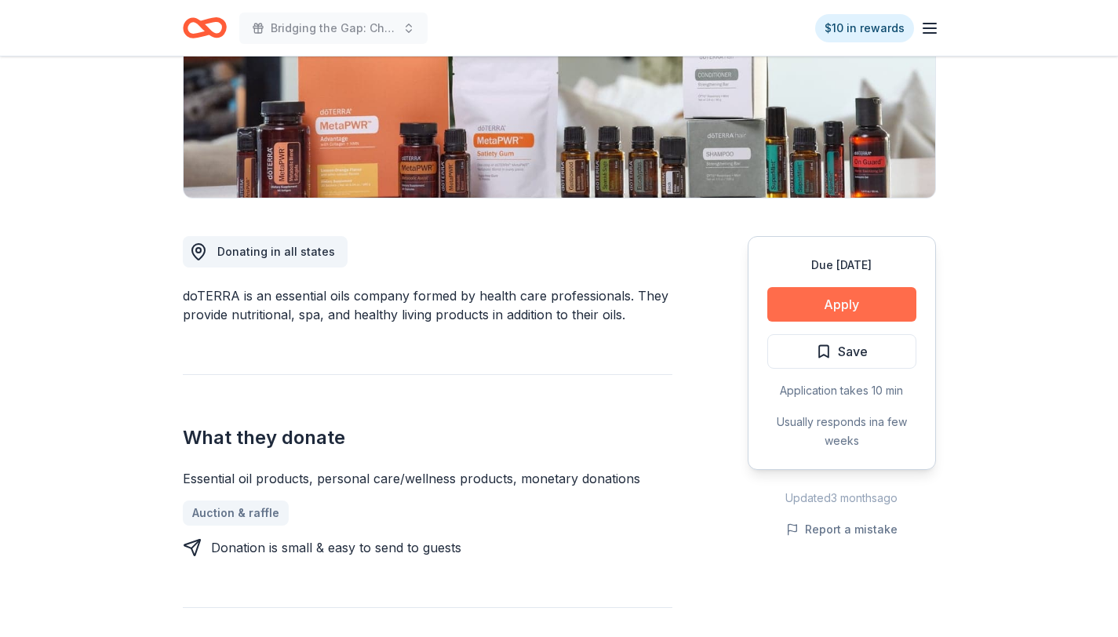
click at [846, 297] on button "Apply" at bounding box center [841, 304] width 149 height 35
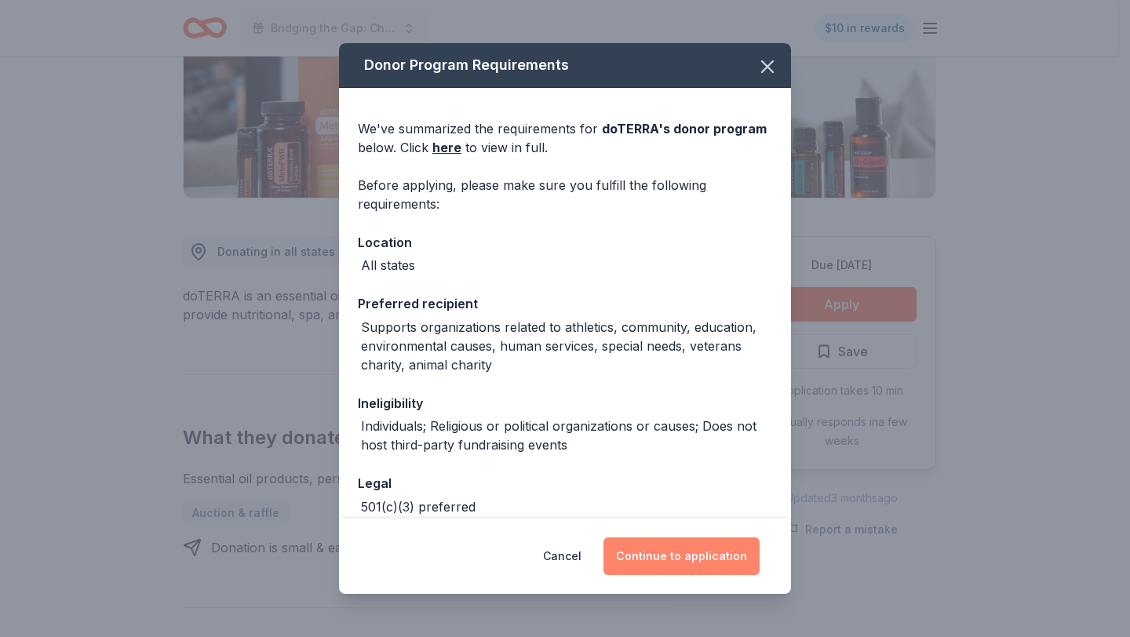
click at [681, 553] on button "Continue to application" at bounding box center [681, 557] width 156 height 38
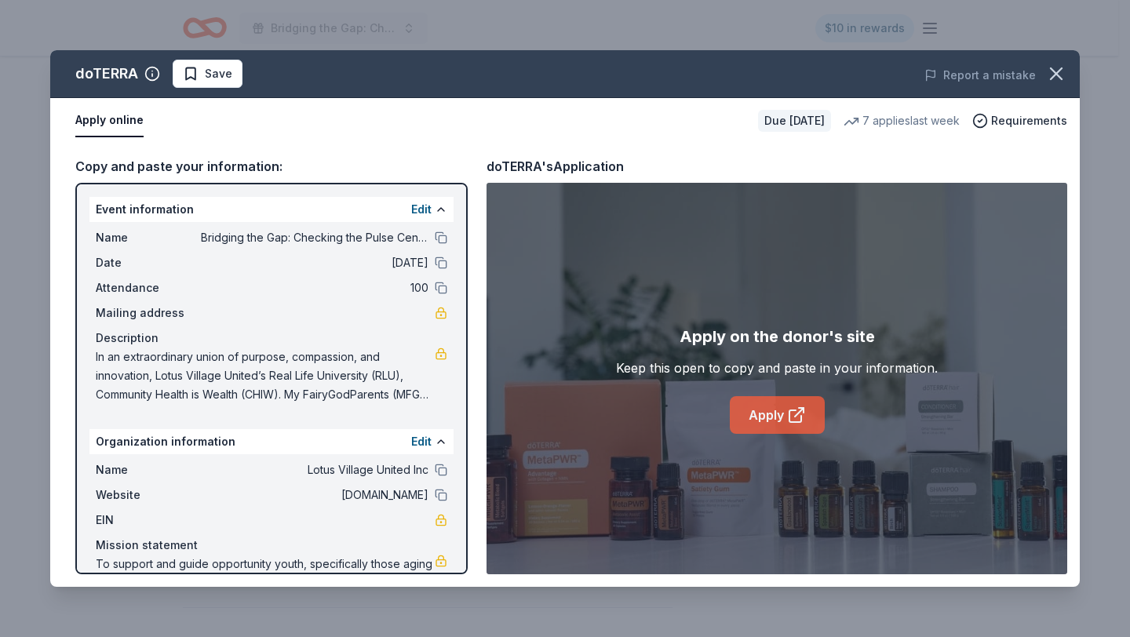
click at [762, 417] on link "Apply" at bounding box center [777, 415] width 95 height 38
